Goal: Transaction & Acquisition: Register for event/course

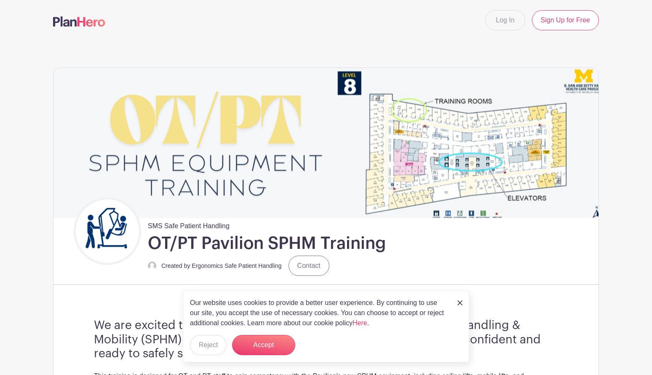
click at [480, 243] on div "SMS Safe Patient Handling OT/PT Pavilion SPHM Training Created by Ergonomics Sa…" at bounding box center [336, 237] width 525 height 80
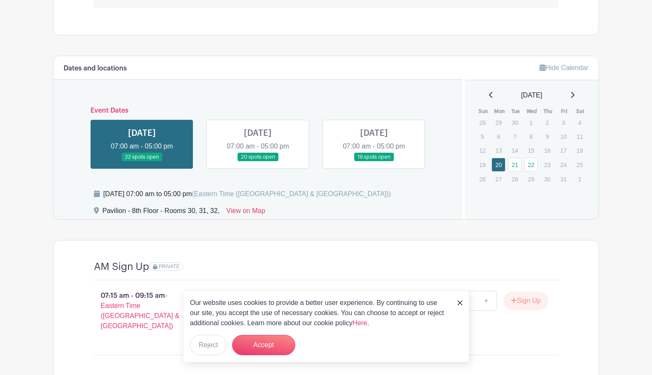
scroll to position [548, 0]
click at [374, 162] on link at bounding box center [374, 162] width 0 height 0
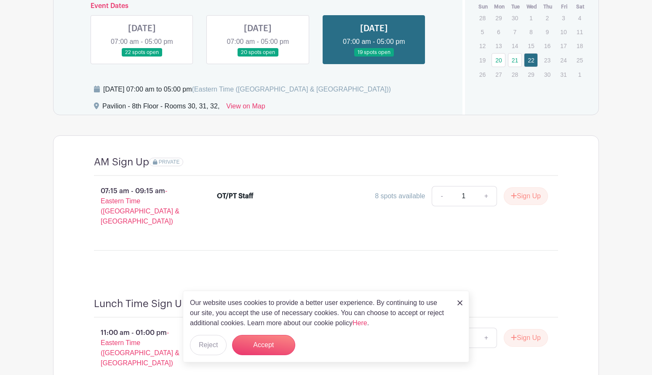
scroll to position [651, 0]
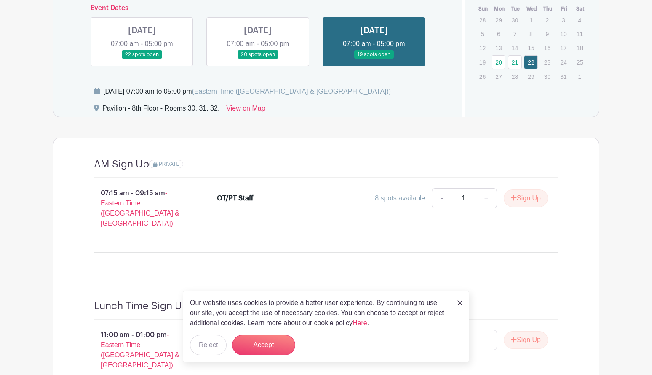
click at [142, 59] on link at bounding box center [142, 59] width 0 height 0
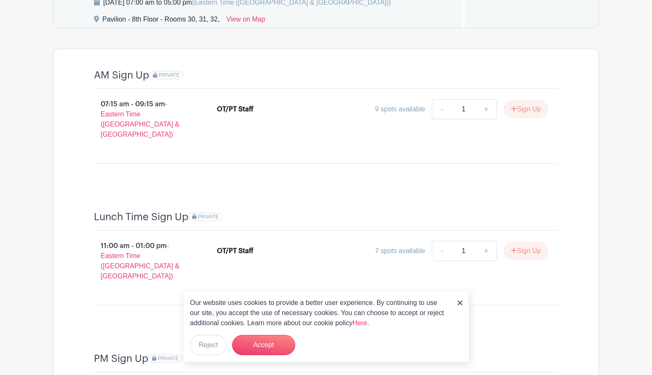
scroll to position [651, 0]
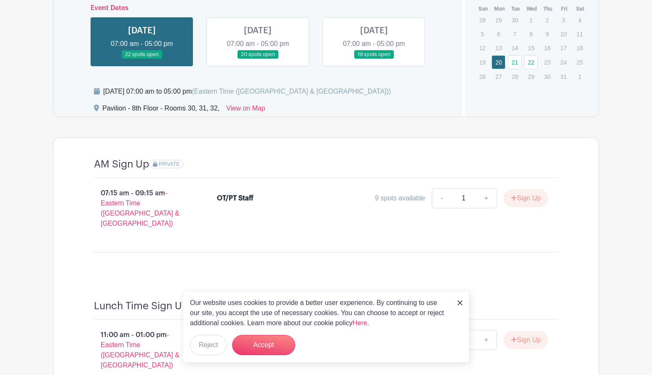
click at [458, 301] on img at bounding box center [460, 302] width 5 height 5
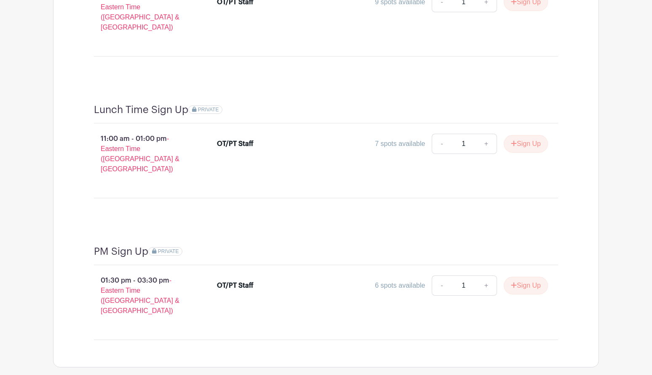
scroll to position [861, 0]
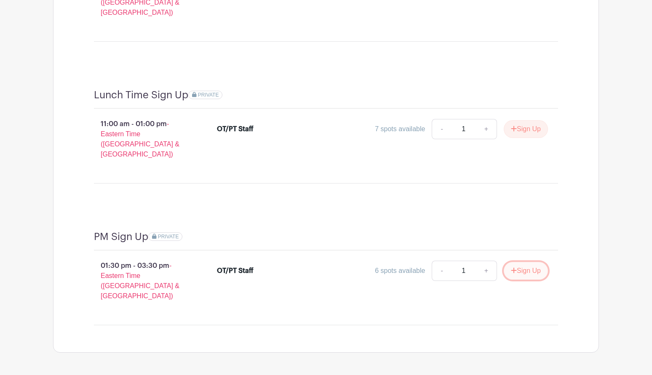
click at [524, 262] on button "Sign Up" at bounding box center [526, 271] width 44 height 18
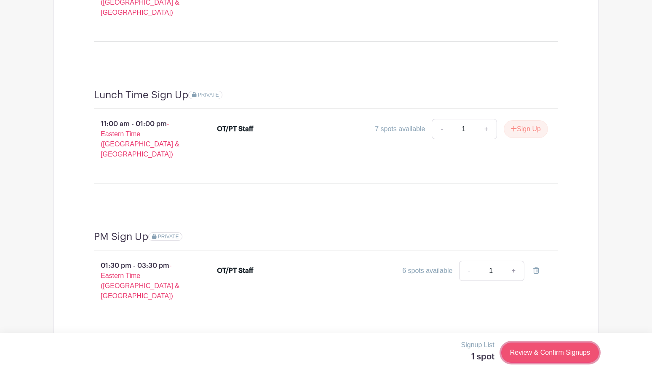
click at [536, 356] on link "Review & Confirm Signups" at bounding box center [550, 352] width 98 height 20
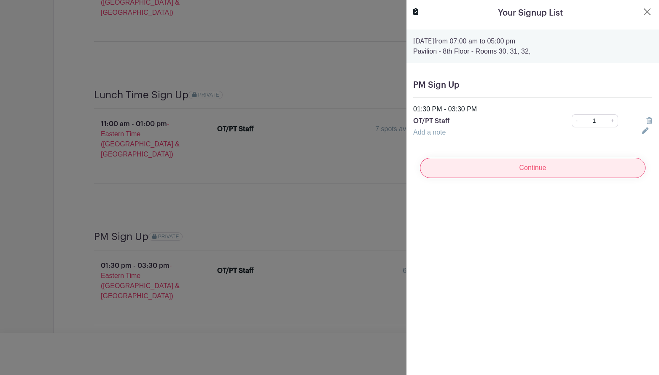
click at [544, 170] on input "Continue" at bounding box center [532, 168] width 225 height 20
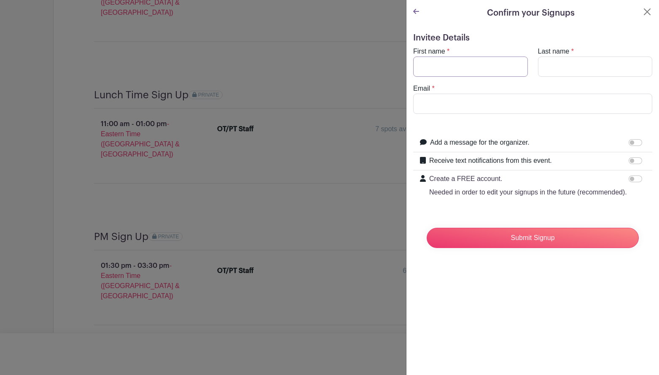
click at [472, 72] on input "First name" at bounding box center [470, 66] width 115 height 20
type input "[PERSON_NAME]"
click at [559, 61] on input "Last name" at bounding box center [595, 66] width 115 height 20
type input "[PERSON_NAME]"
click at [525, 98] on input "Email" at bounding box center [532, 104] width 239 height 20
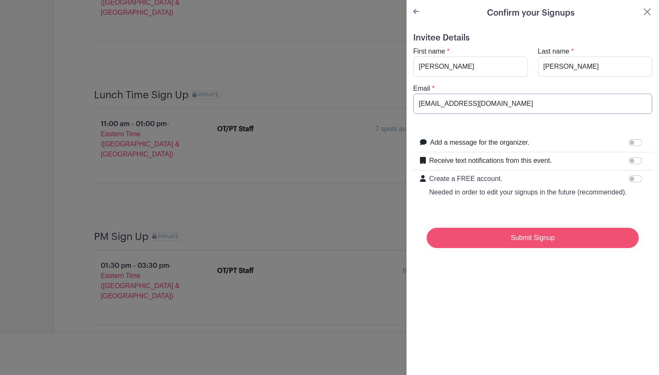
type input "[EMAIL_ADDRESS][DOMAIN_NAME]"
click at [550, 248] on input "Submit Signup" at bounding box center [532, 238] width 212 height 20
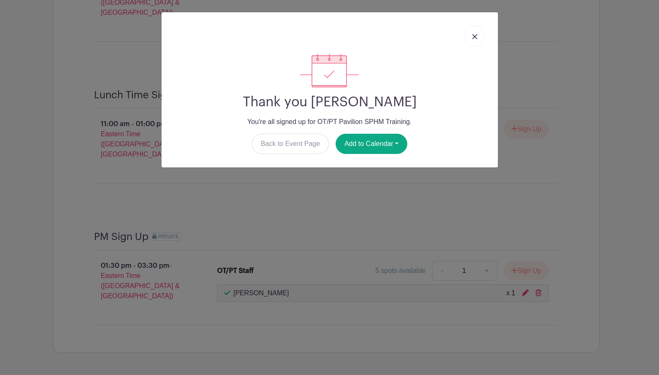
click at [473, 38] on img at bounding box center [474, 36] width 5 height 5
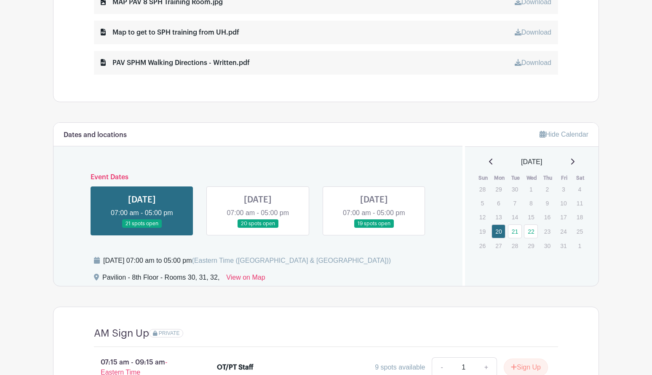
scroll to position [482, 0]
click at [374, 228] on link at bounding box center [374, 228] width 0 height 0
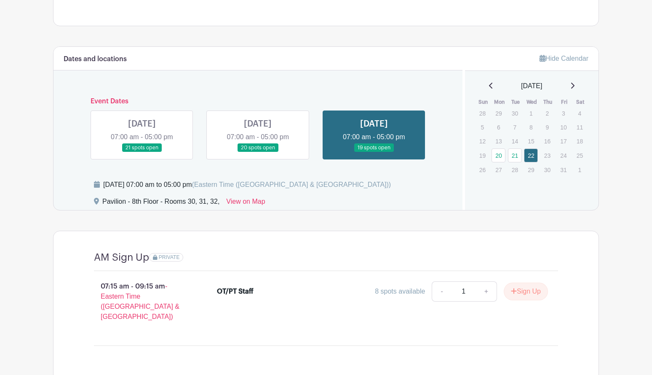
scroll to position [566, 0]
